Goal: Information Seeking & Learning: Check status

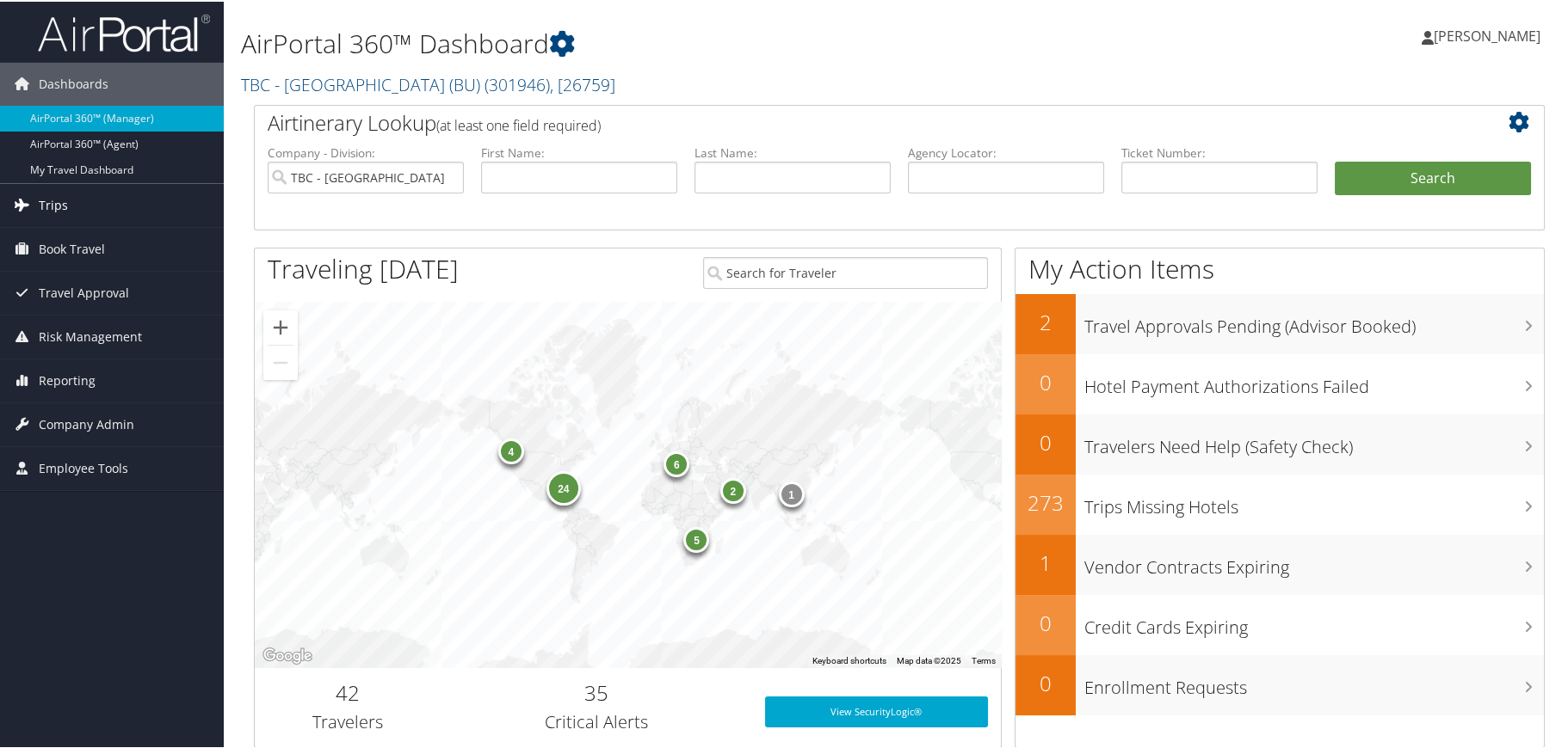
click at [90, 199] on link "Trips" at bounding box center [111, 203] width 224 height 43
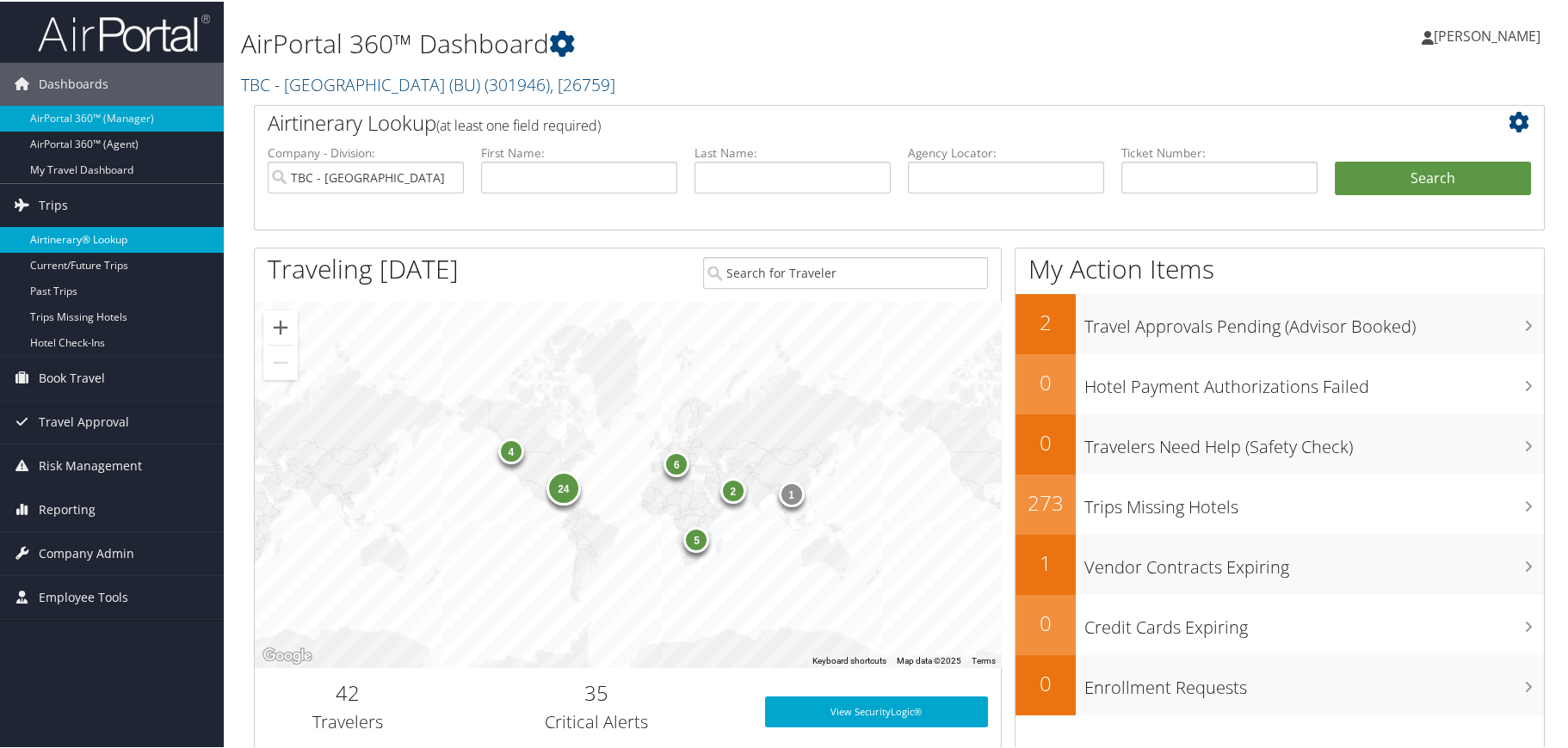
click at [76, 238] on link "Airtinerary® Lookup" at bounding box center [111, 239] width 224 height 26
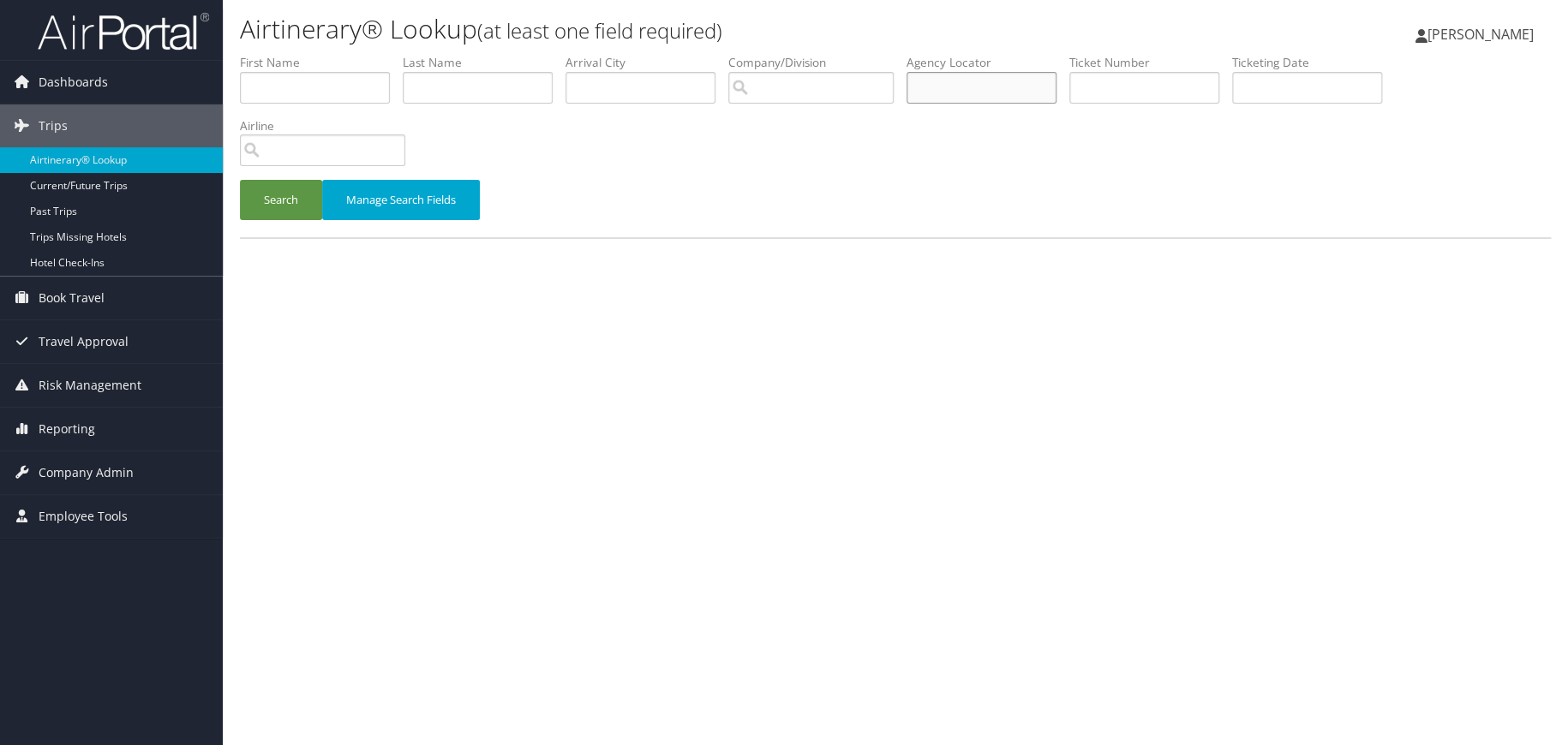
click at [1029, 88] on input "text" at bounding box center [982, 88] width 150 height 31
type input "dcm6zr"
click at [308, 197] on button "Search" at bounding box center [281, 201] width 82 height 41
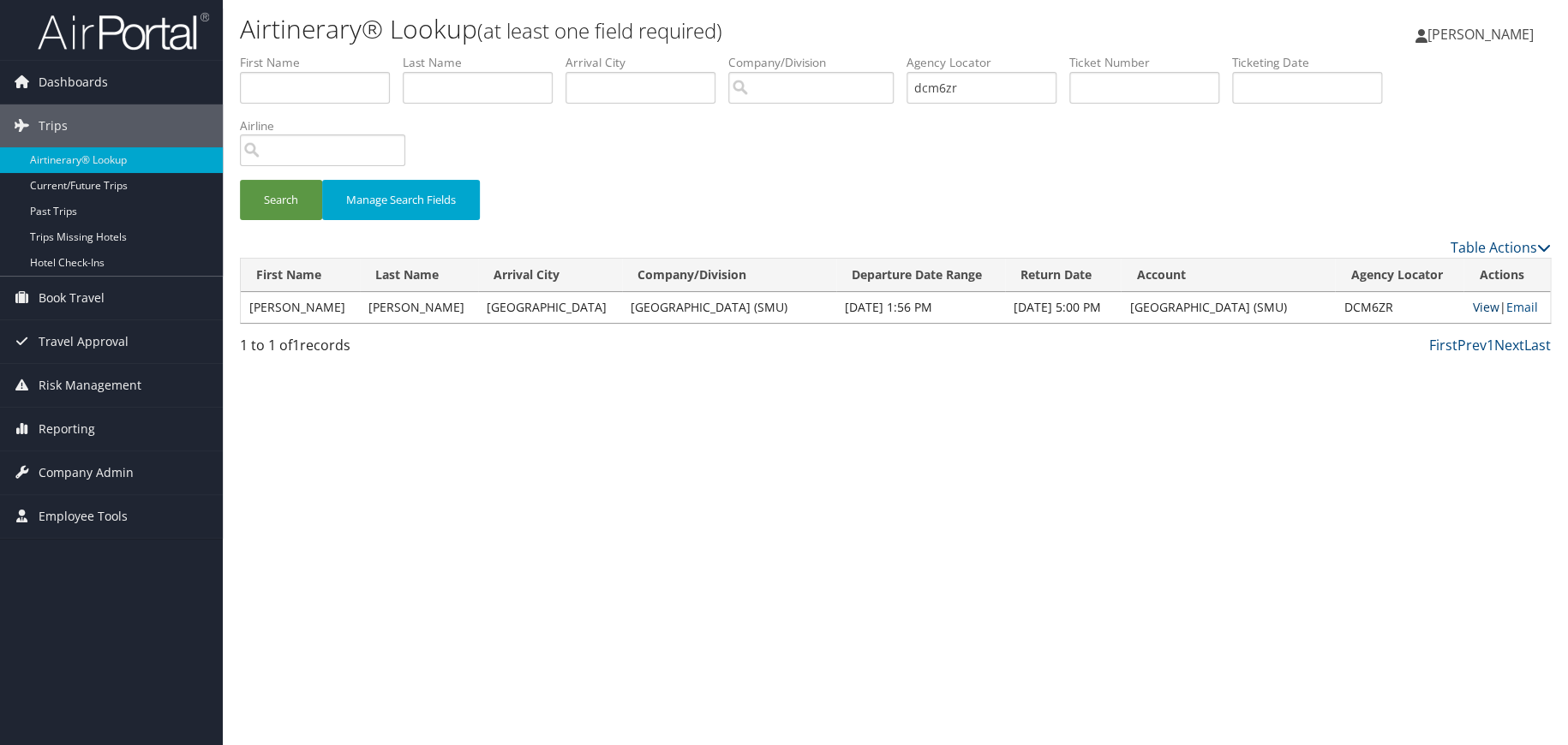
click at [1487, 306] on link "View" at bounding box center [1485, 307] width 27 height 17
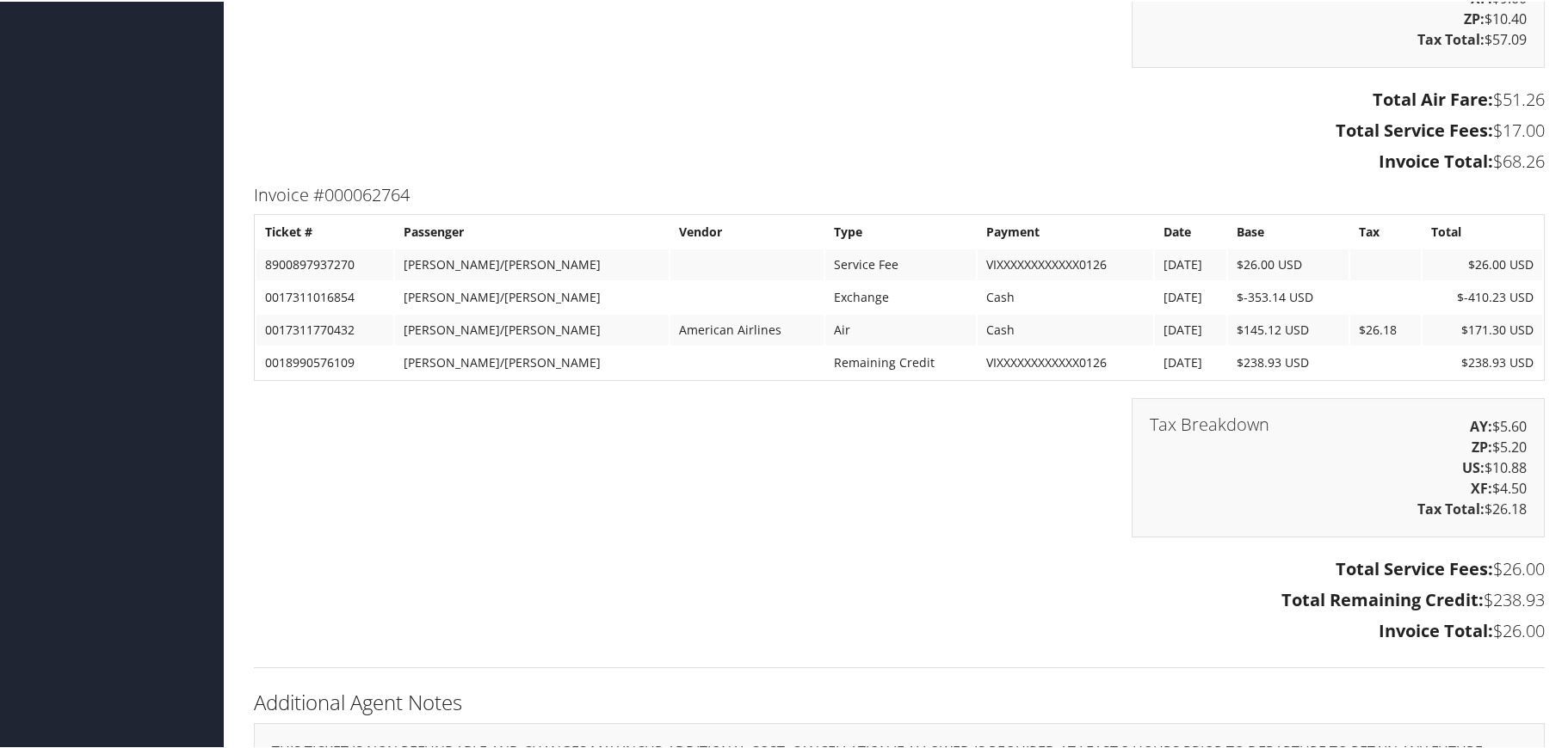
scroll to position [1290, 0]
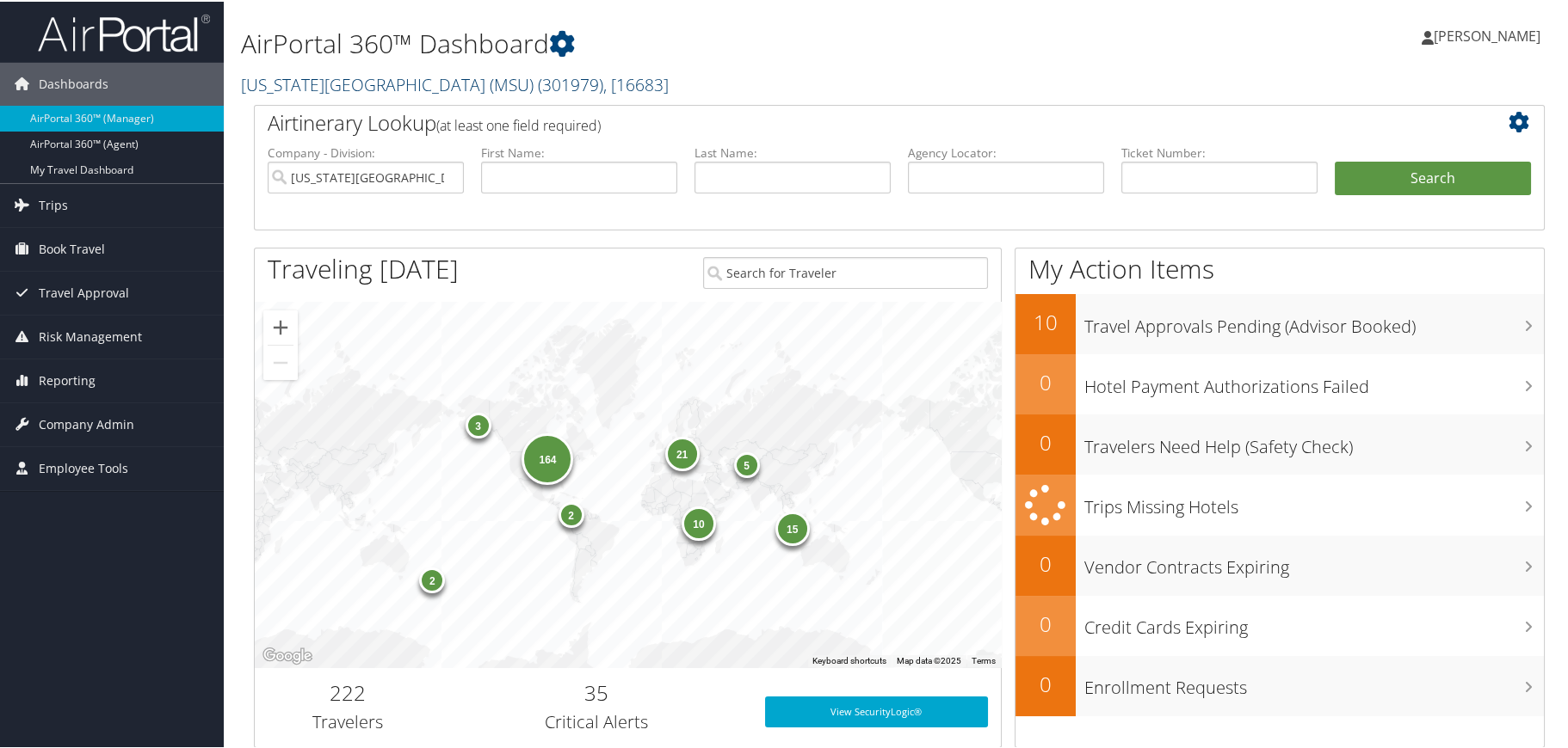
click at [477, 85] on link "Michigan State University (MSU) ( 301979 ) , [ 16683 ]" at bounding box center [455, 83] width 428 height 23
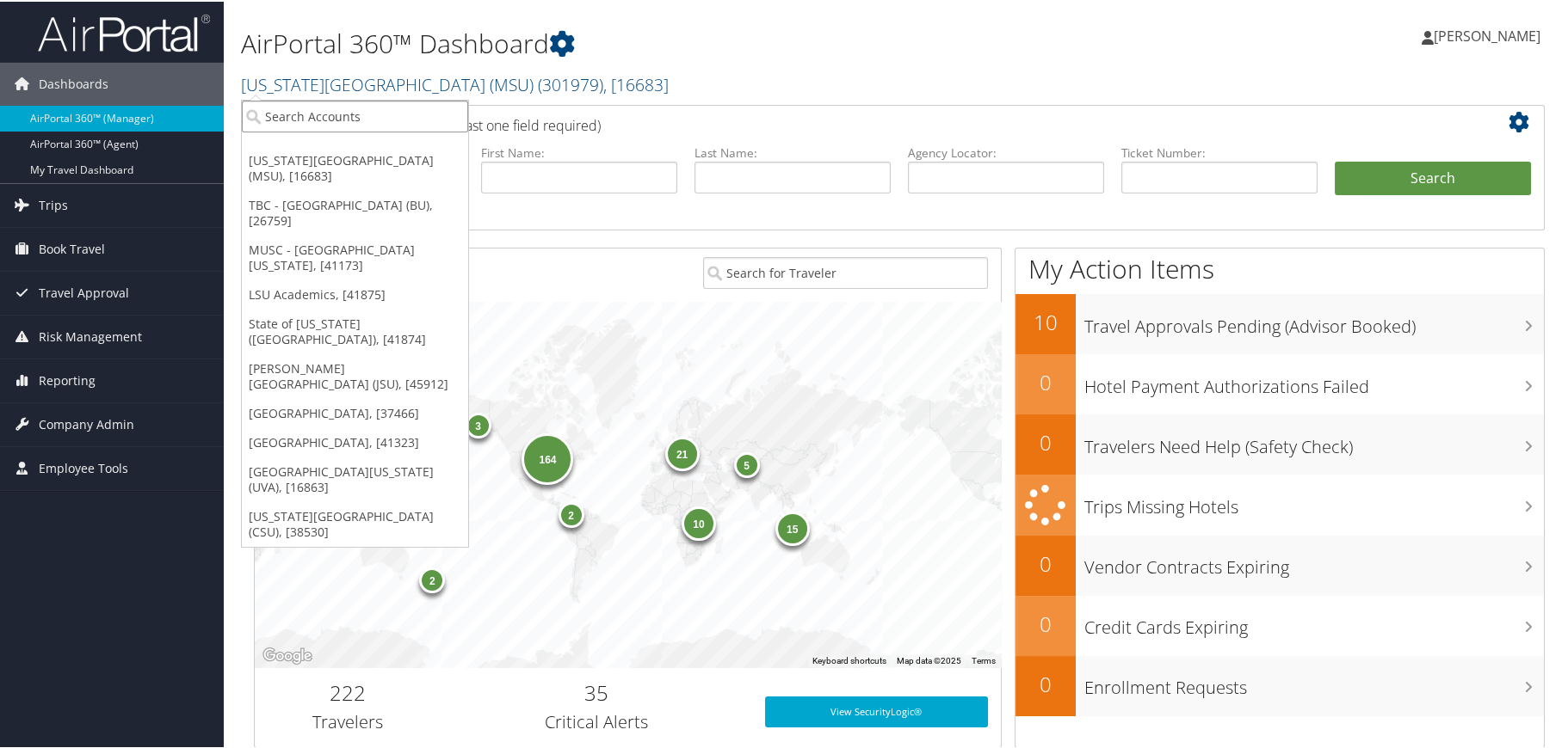
click at [428, 119] on input "search" at bounding box center [355, 115] width 227 height 32
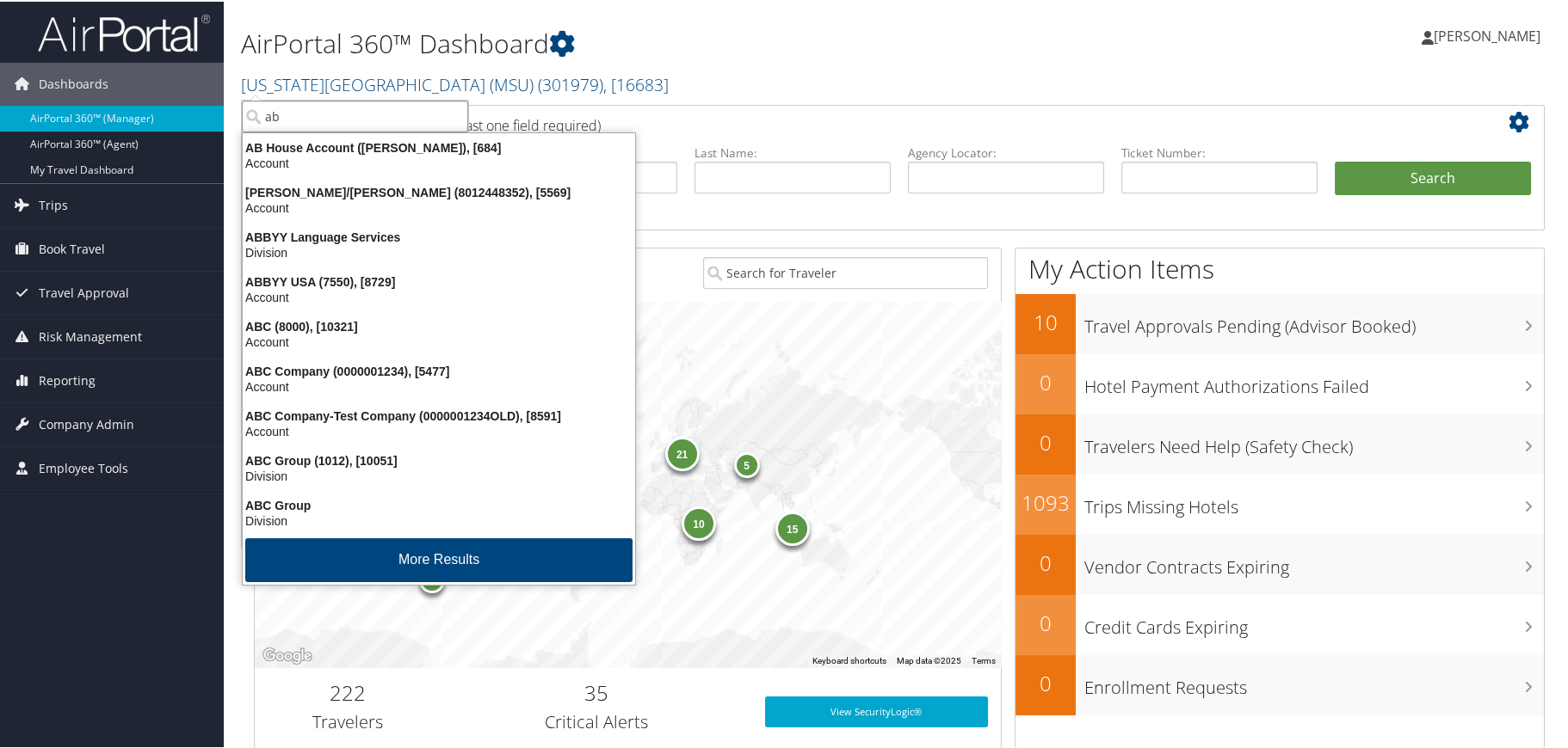
type input "ab"
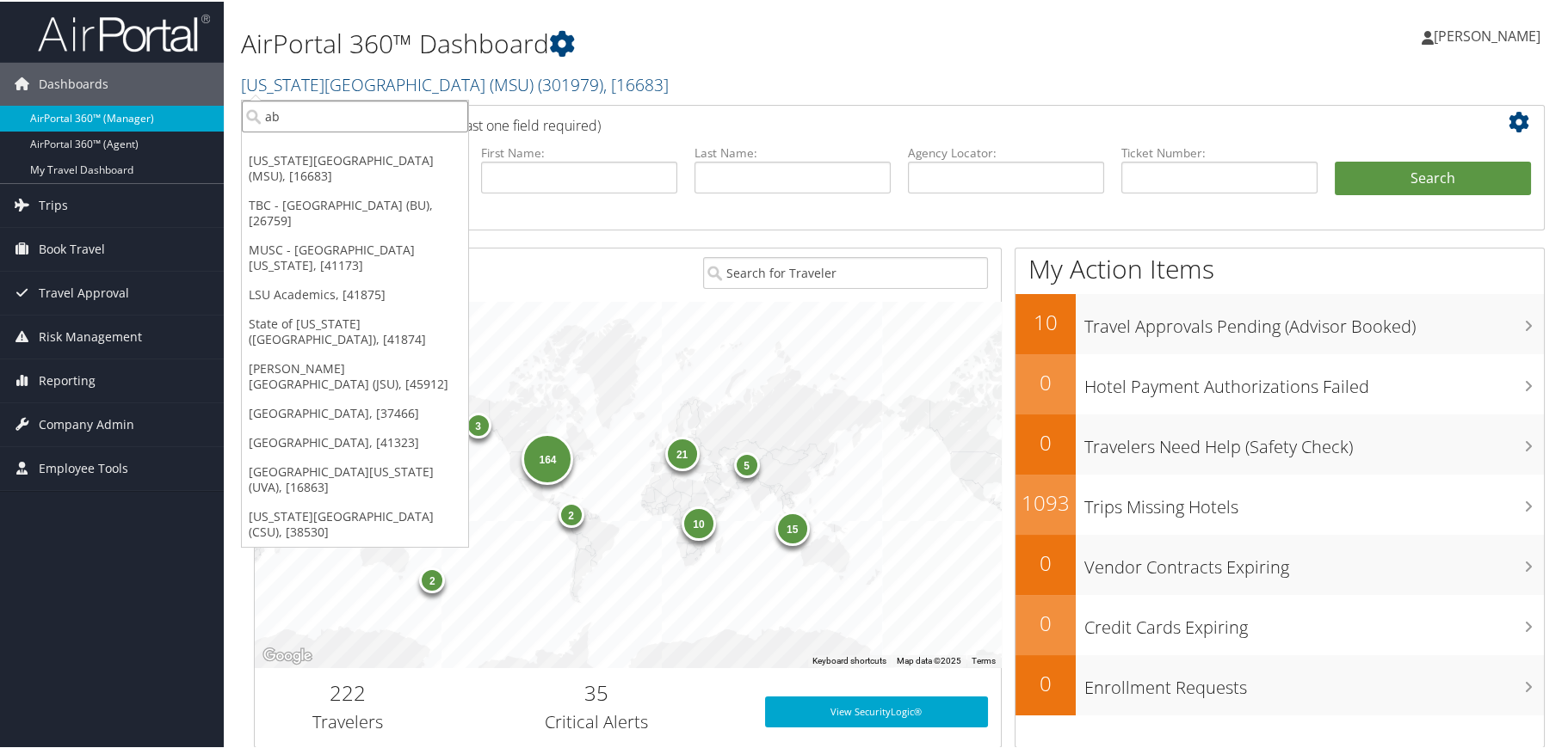
drag, startPoint x: 275, startPoint y: 116, endPoint x: 222, endPoint y: 118, distance: 53.0
click at [222, 118] on div "Dashboards AirPortal 360™ (Manager) AirPortal 360™ (Agent) My Travel Dashboard …" at bounding box center [787, 561] width 1574 height 1121
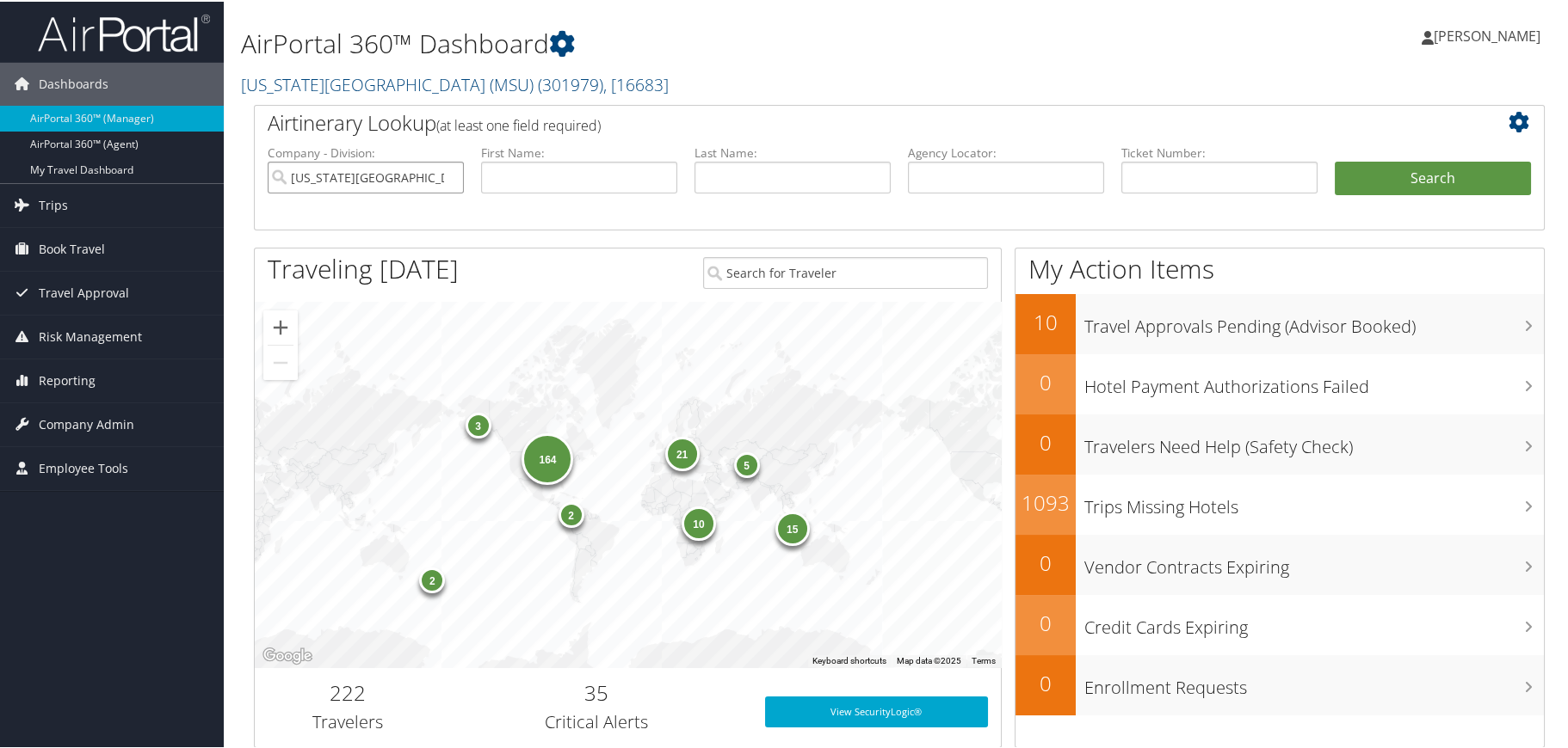
click at [451, 174] on input "Michigan State University (MSU)" at bounding box center [365, 175] width 196 height 32
drag, startPoint x: 418, startPoint y: 179, endPoint x: 394, endPoint y: 179, distance: 24.0
paste input "Abilene Christian University"
click at [382, 210] on div "Abilene Christian University (302074)" at bounding box center [404, 208] width 266 height 18
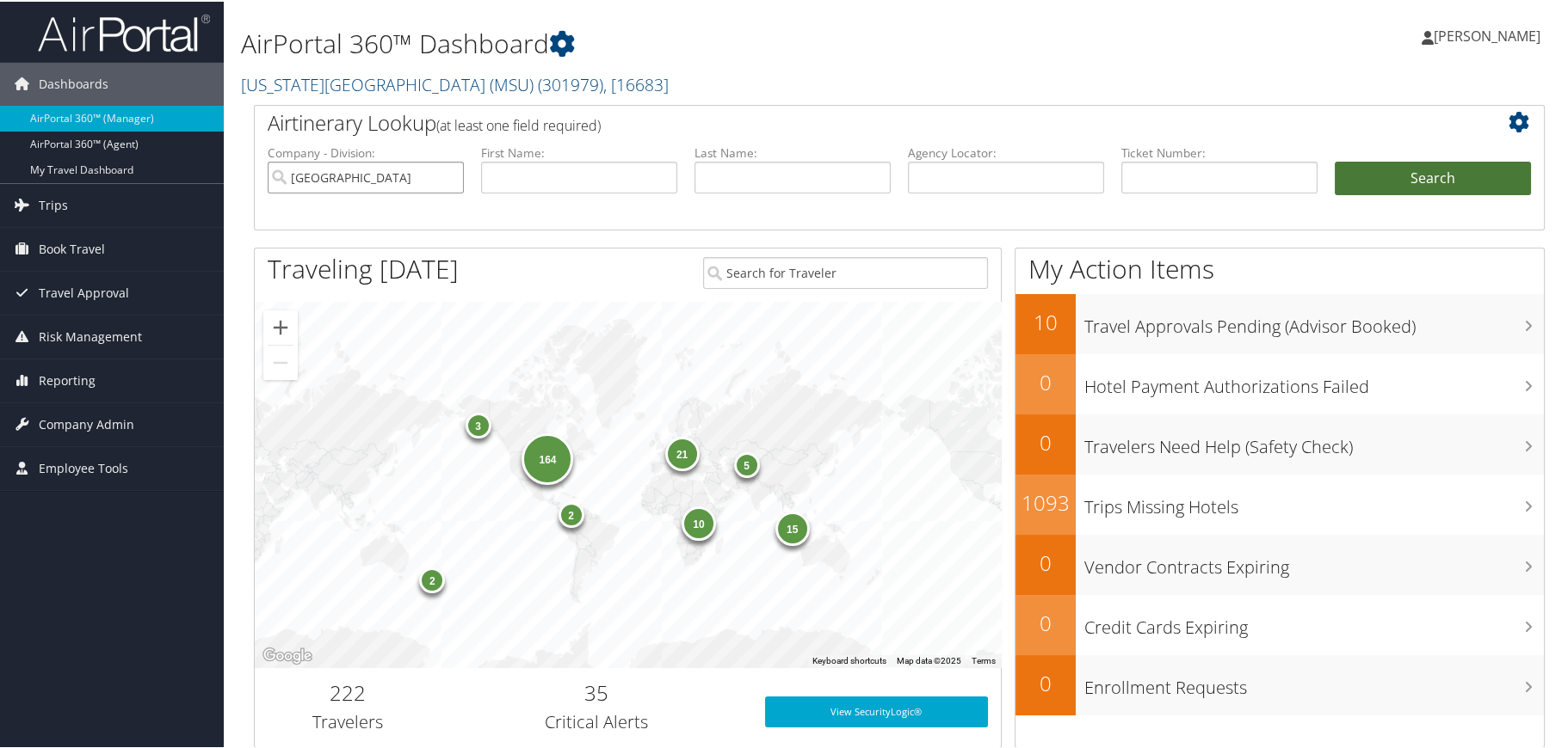
type input "Abilene Christian University"
click at [1437, 171] on button "Search" at bounding box center [1432, 176] width 196 height 34
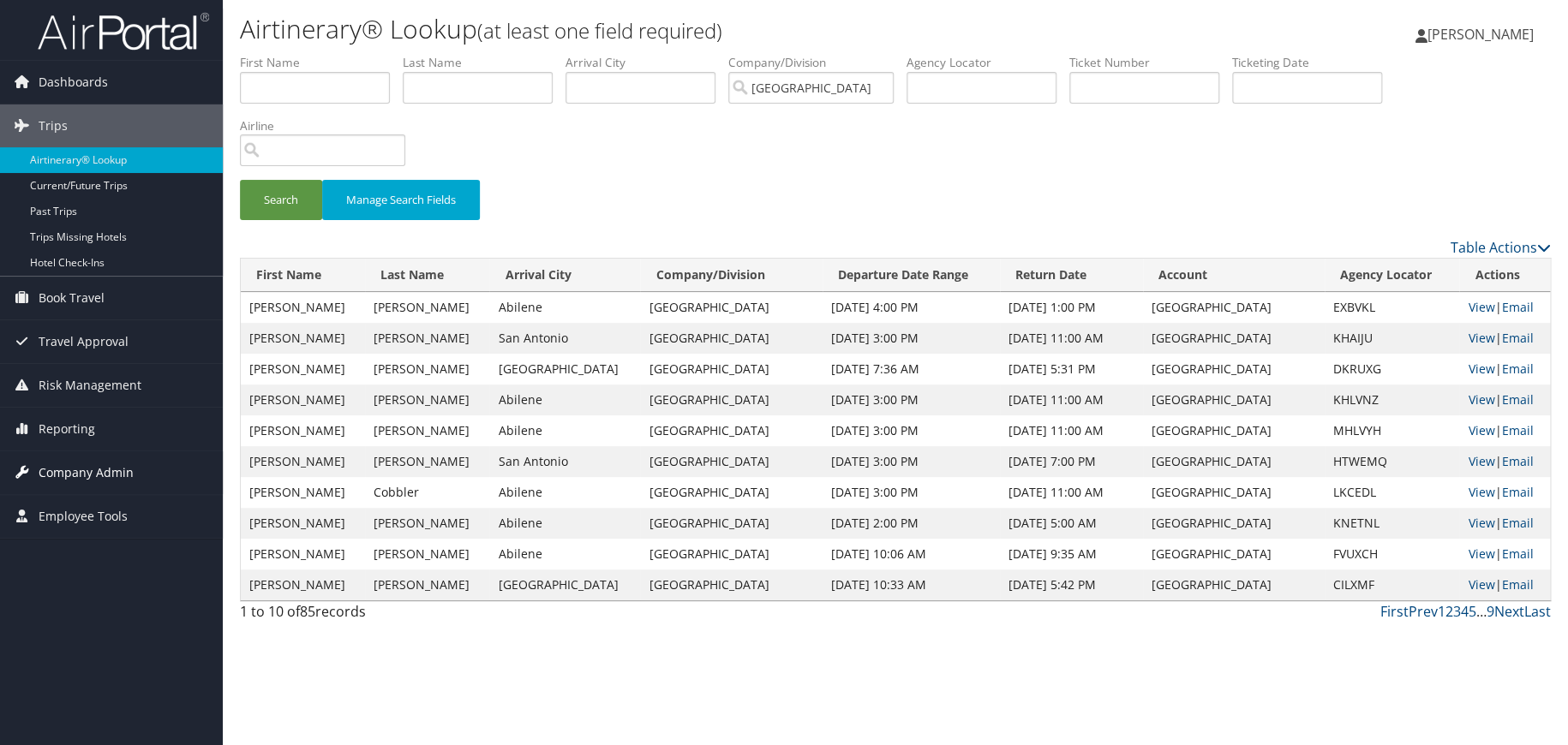
click at [97, 468] on span "Company Admin" at bounding box center [86, 472] width 95 height 43
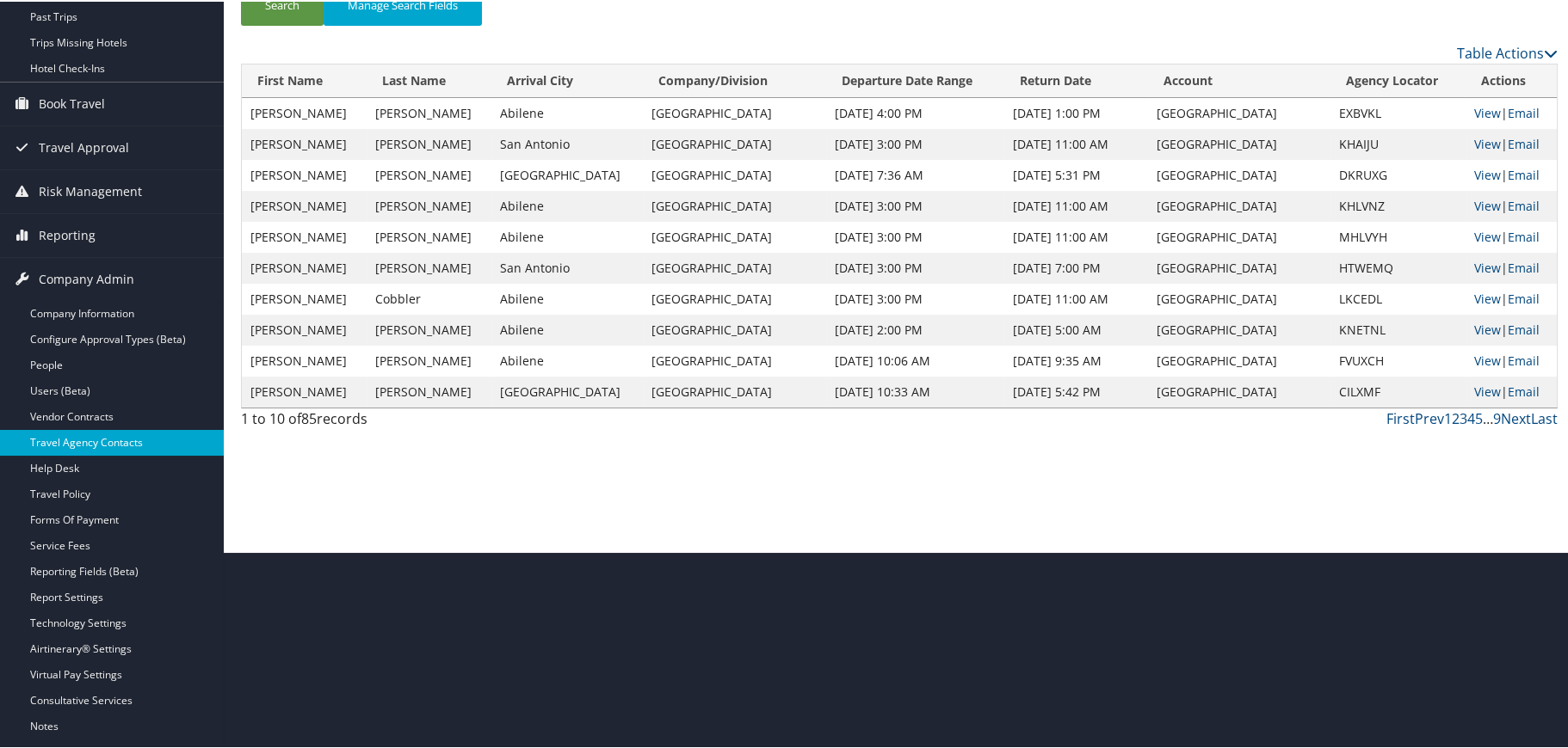
scroll to position [256, 0]
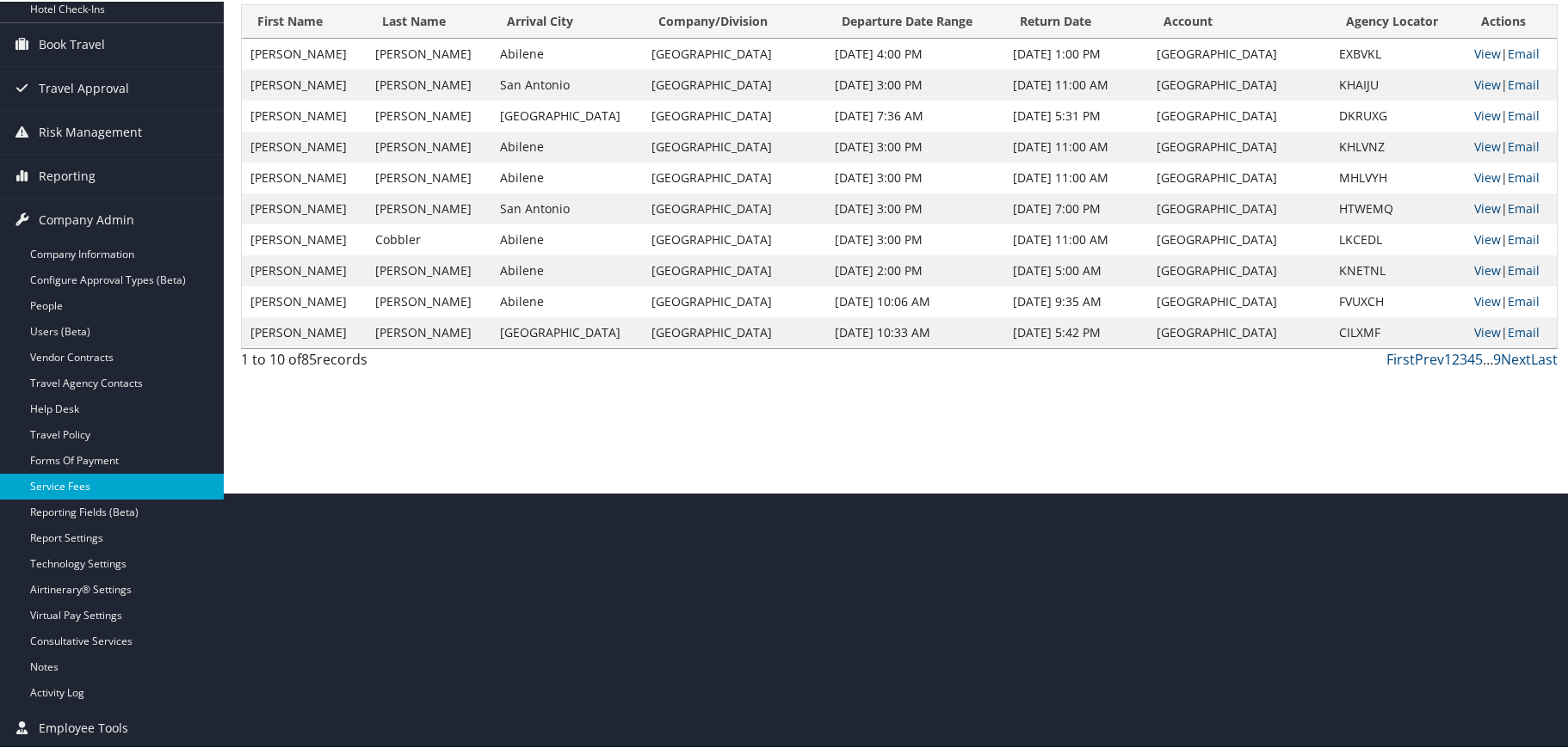
click at [81, 476] on link "Service Fees" at bounding box center [111, 485] width 224 height 26
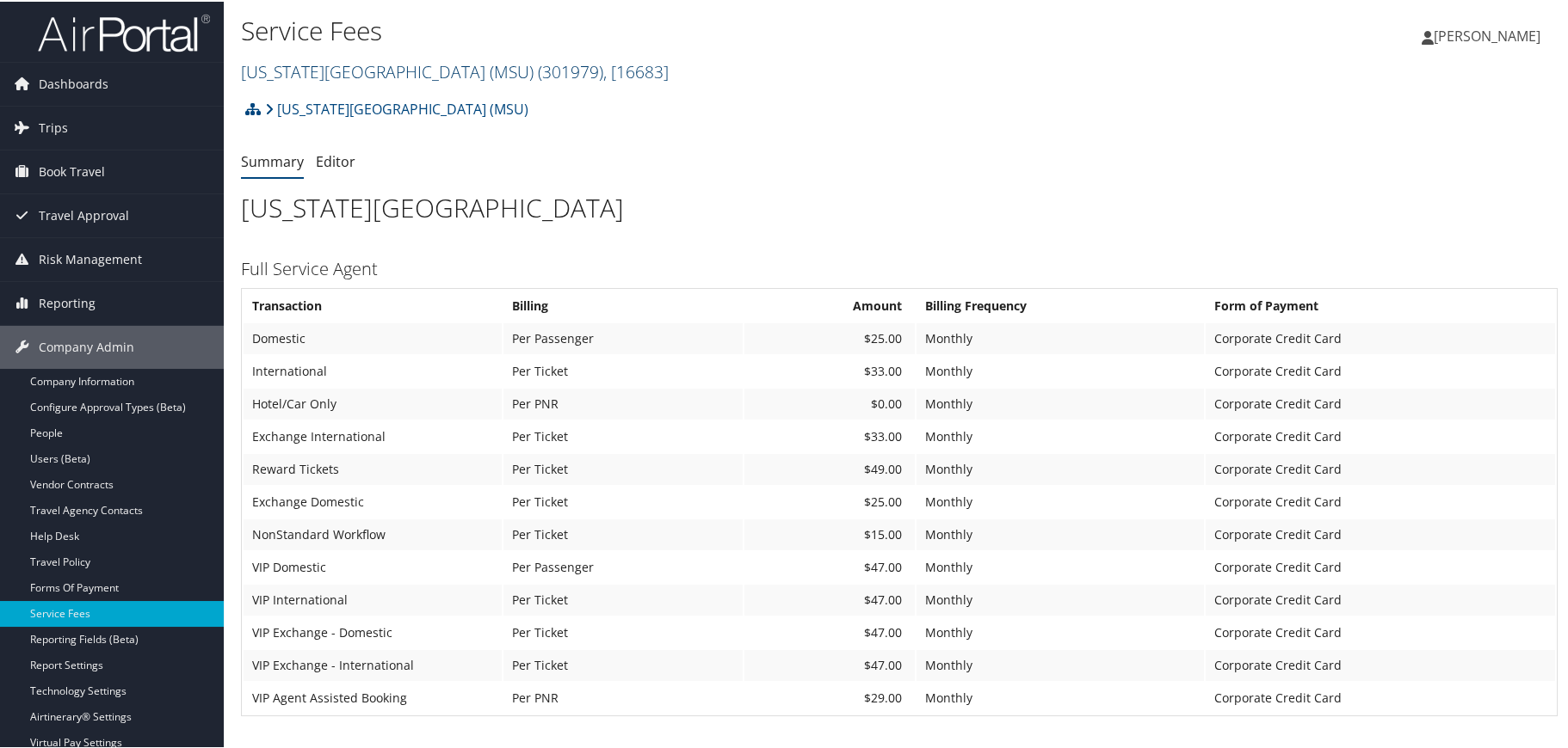
click at [538, 68] on span "( 301979 )" at bounding box center [570, 70] width 65 height 23
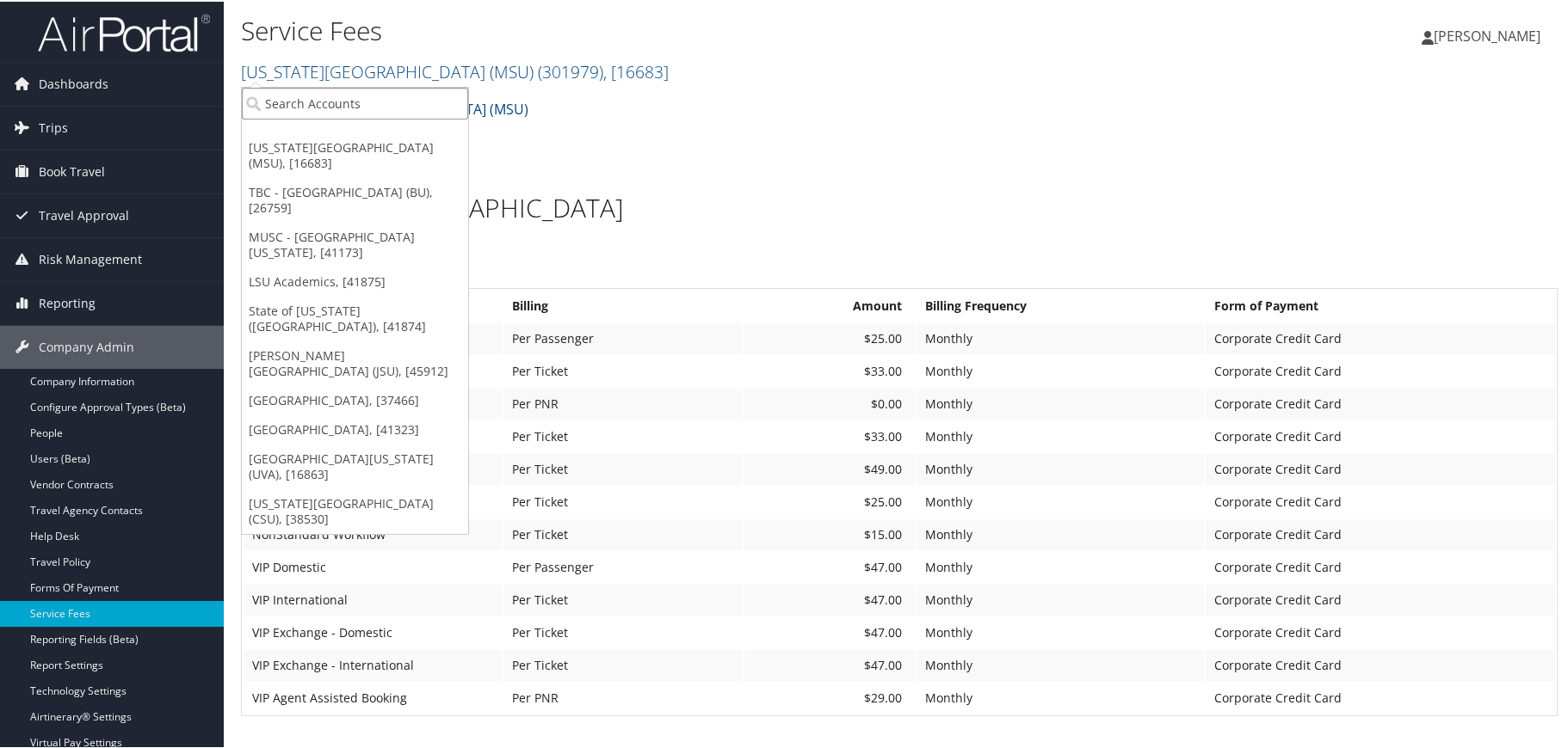
click at [405, 92] on input "search" at bounding box center [355, 102] width 227 height 32
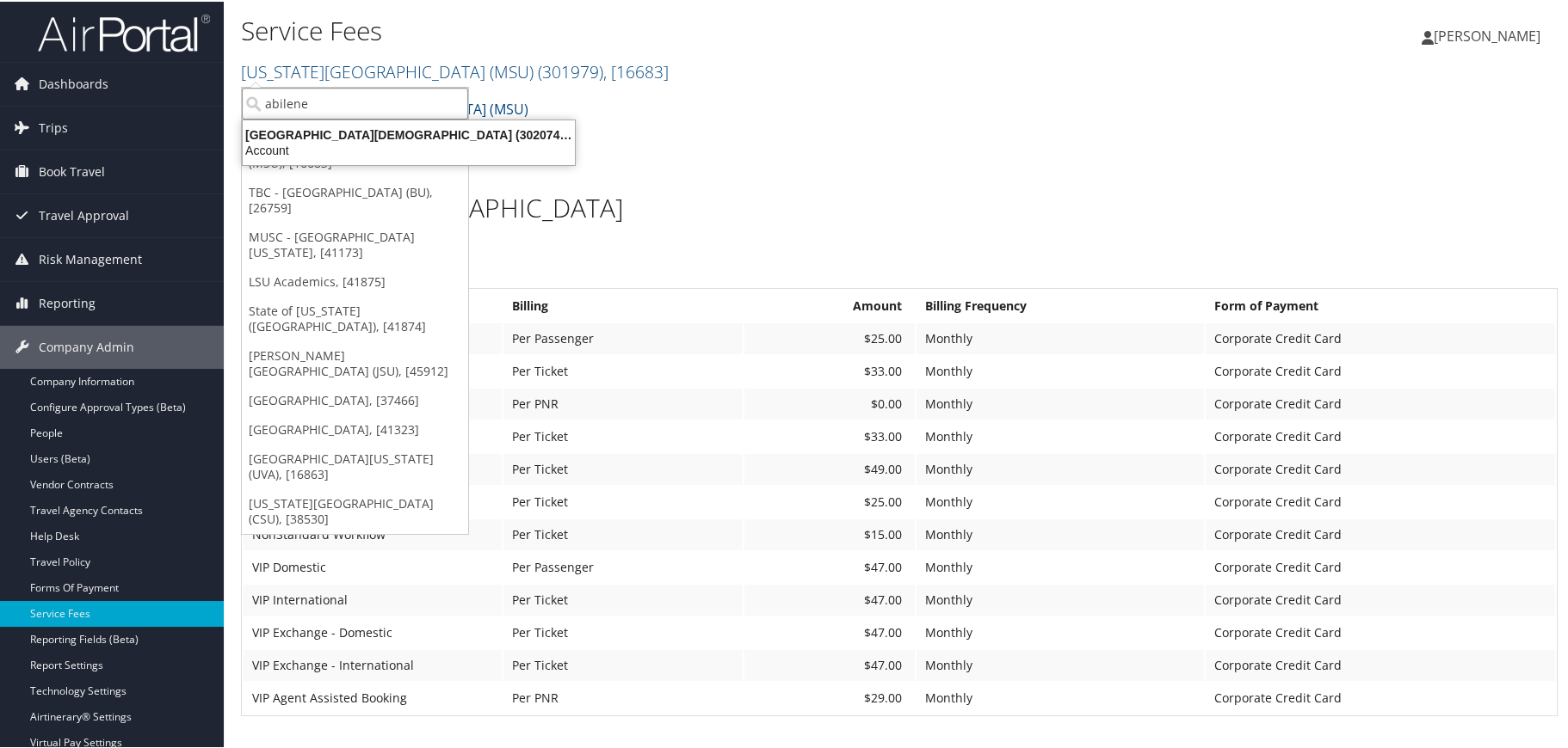
type input "abilene"
click at [398, 135] on div "[GEOGRAPHIC_DATA][DEMOGRAPHIC_DATA] (302074), [45966]" at bounding box center [408, 133] width 353 height 16
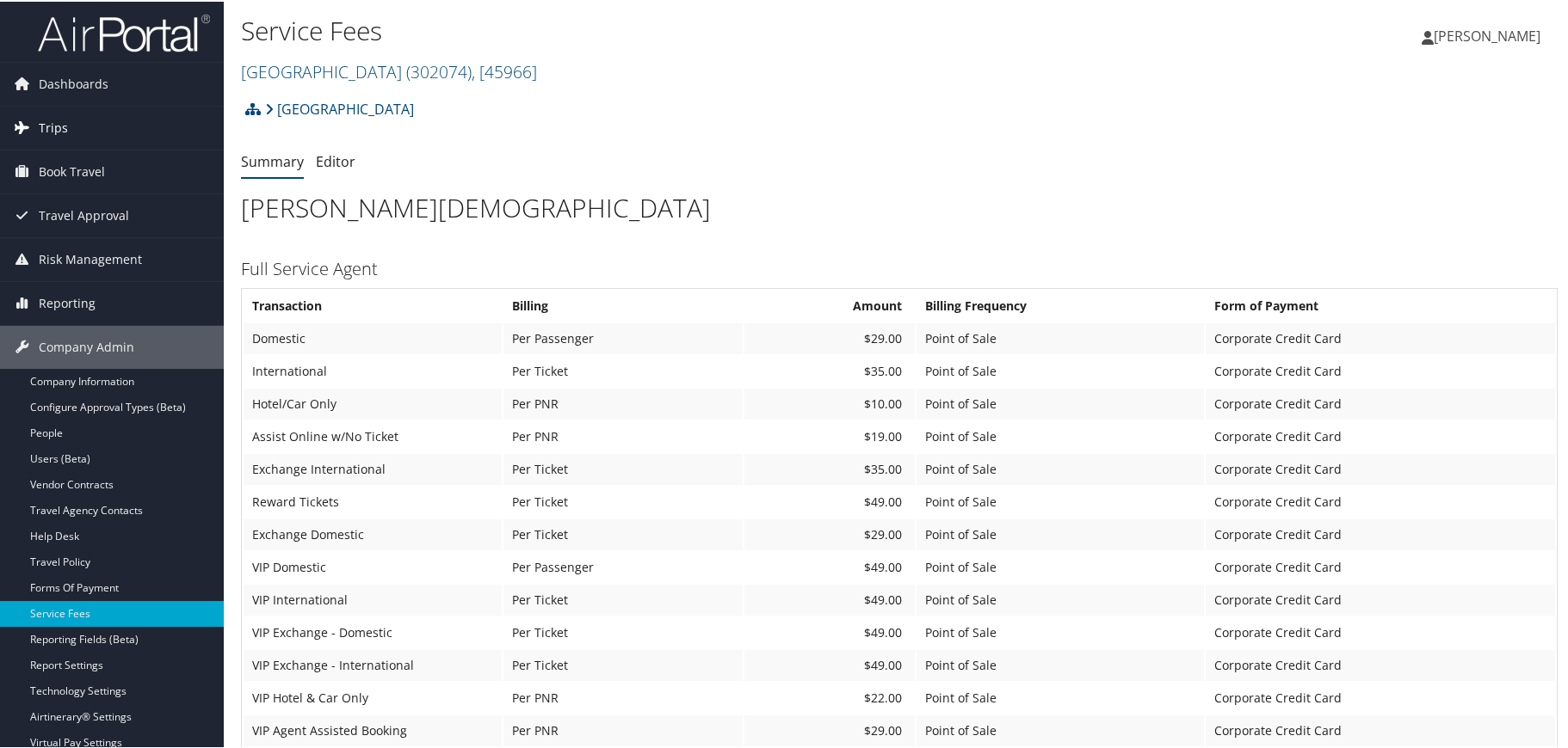
click at [64, 129] on span "Trips" at bounding box center [54, 126] width 30 height 43
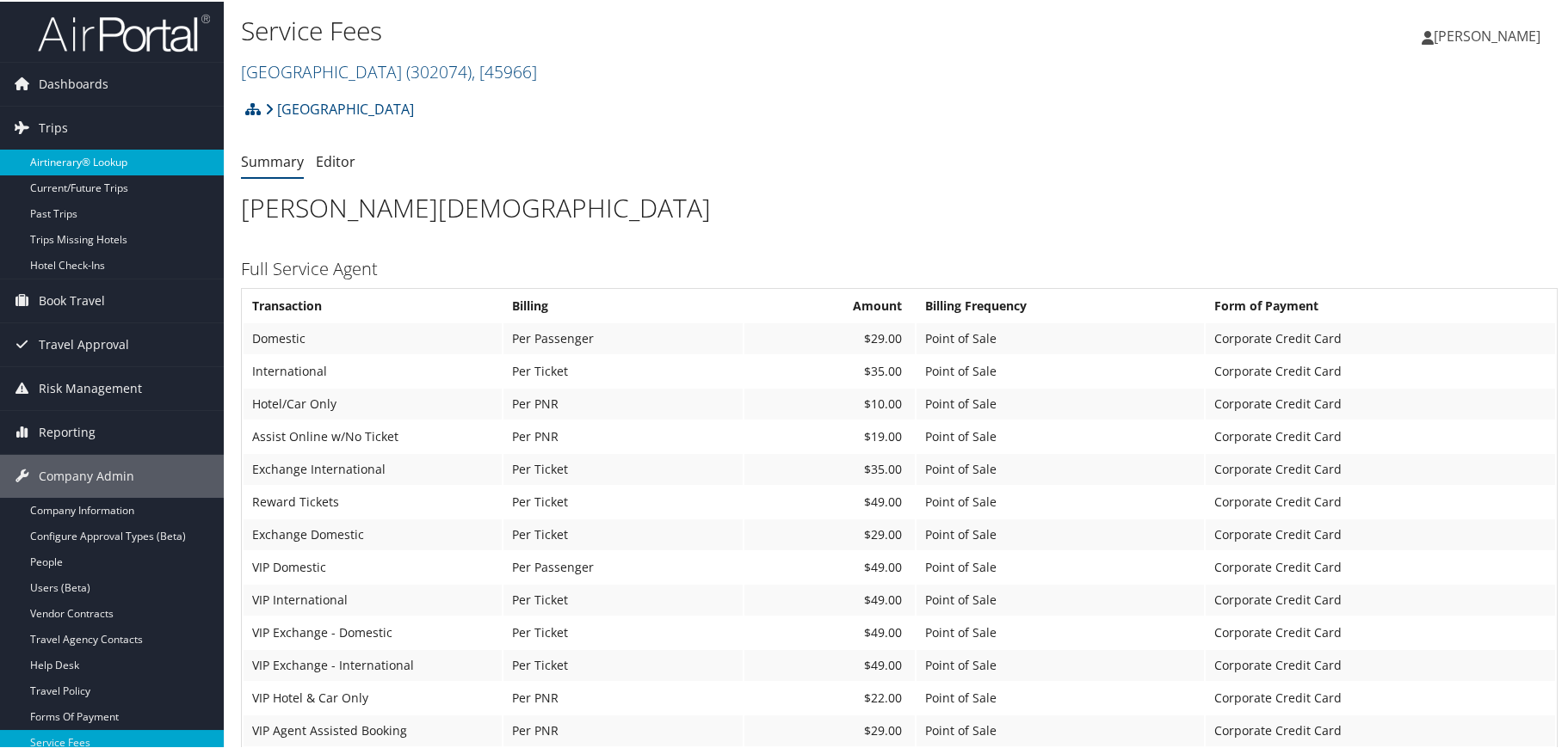
click at [63, 161] on link "Airtinerary® Lookup" at bounding box center [111, 161] width 224 height 26
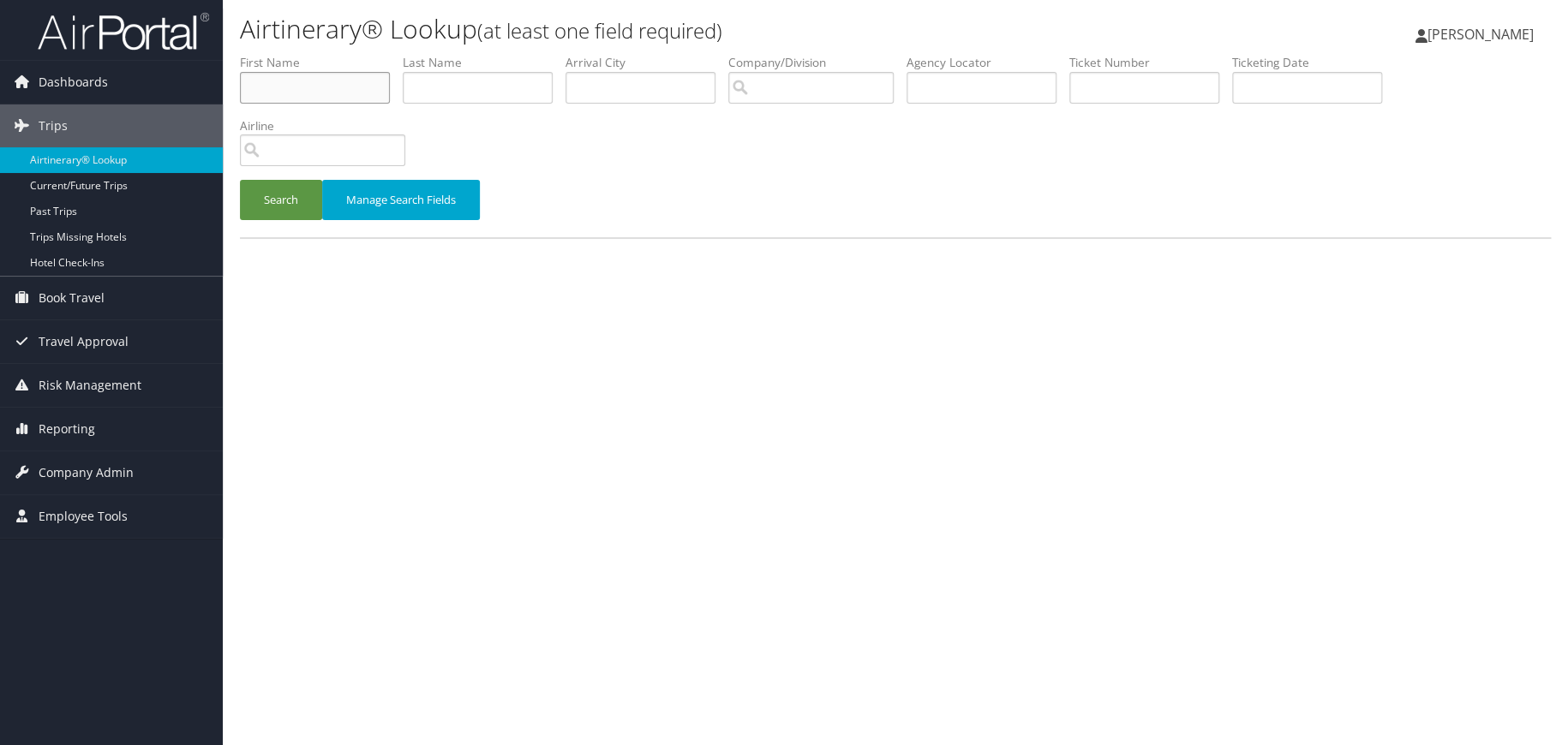
click at [369, 84] on input "text" at bounding box center [315, 88] width 150 height 31
type input "[PERSON_NAME]"
click at [524, 90] on input "text" at bounding box center [478, 88] width 150 height 31
type input "[PERSON_NAME]"
click at [281, 204] on button "Search" at bounding box center [281, 201] width 82 height 41
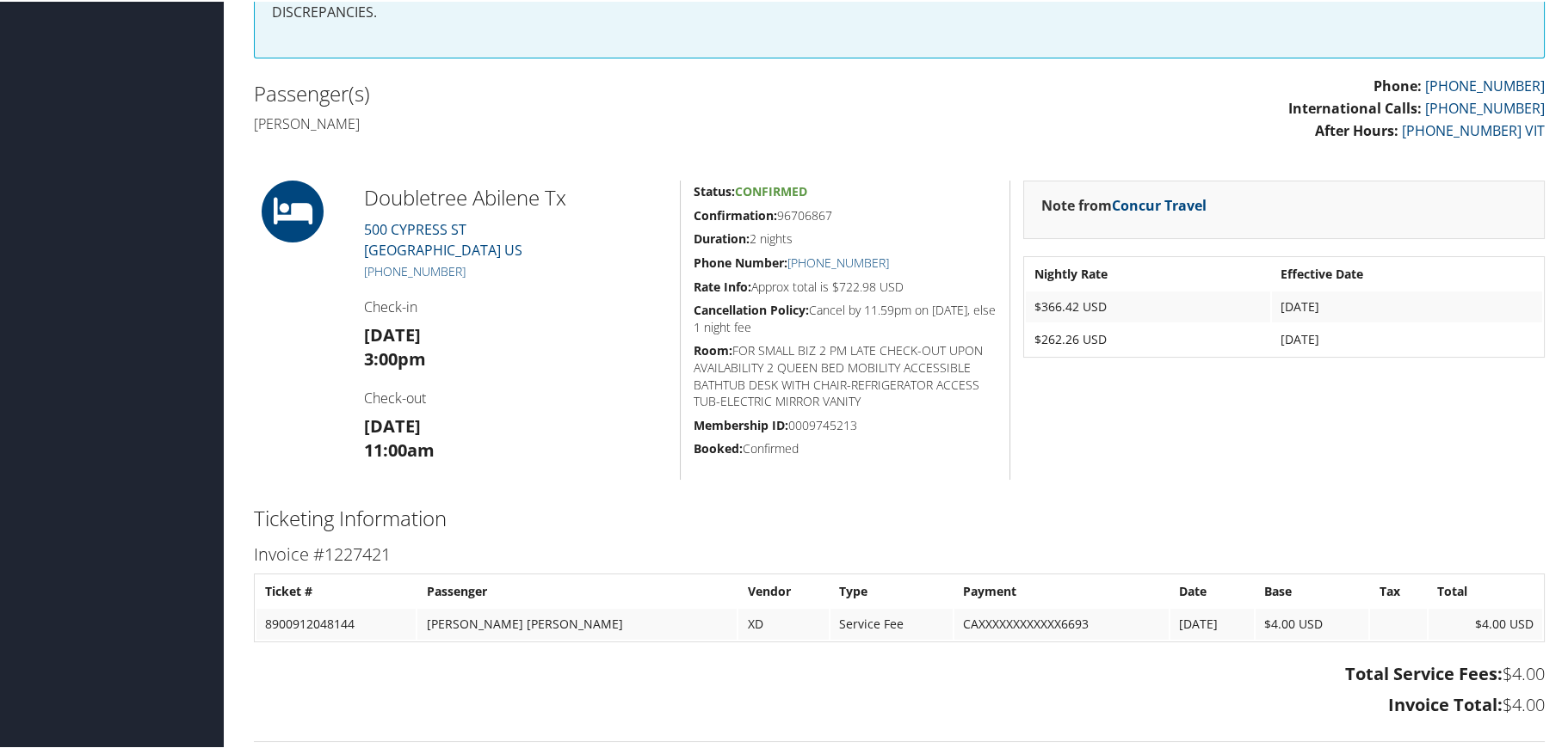
scroll to position [344, 0]
